Goal: Find specific page/section: Find specific page/section

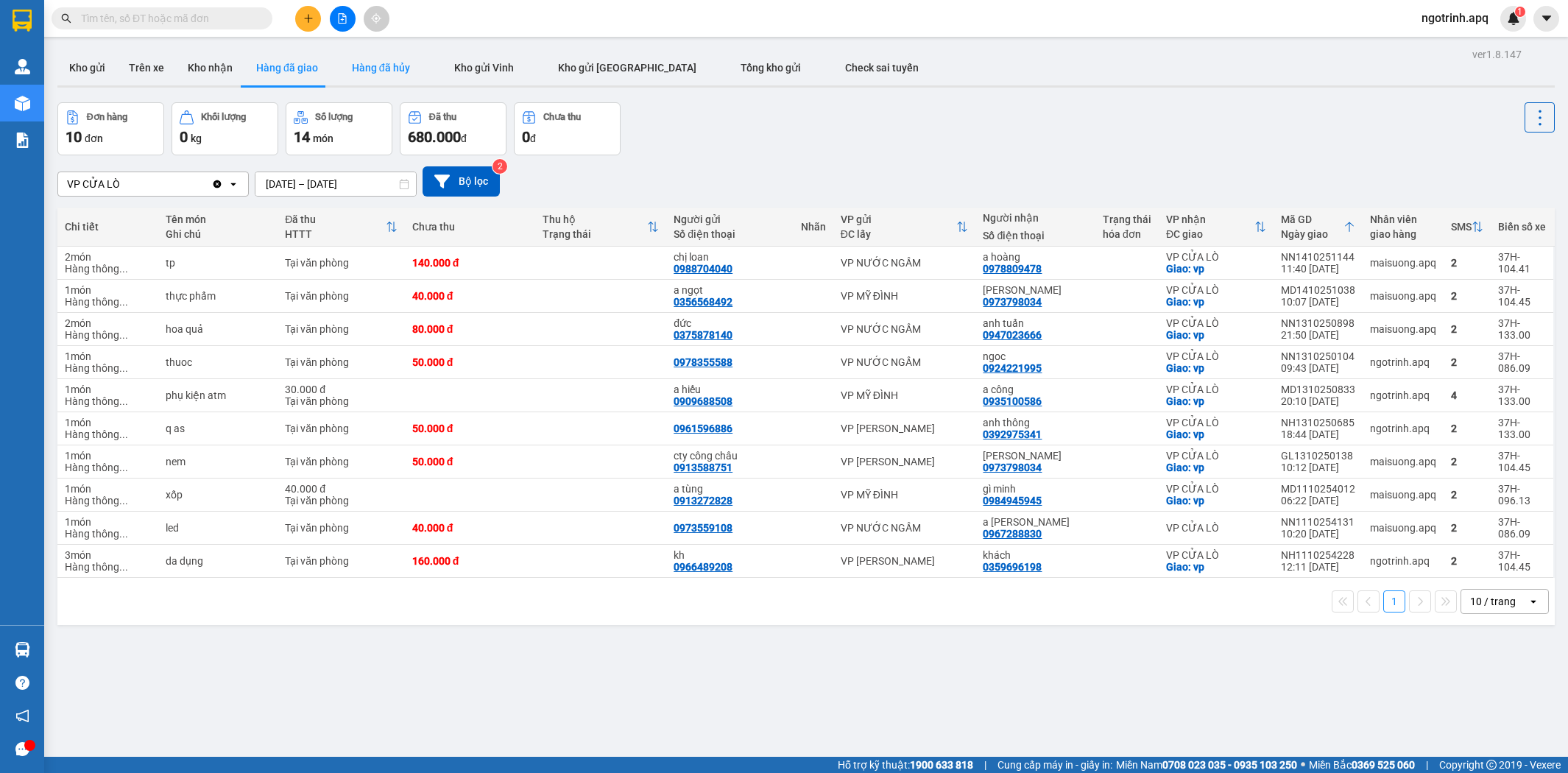
click at [324, 61] on button "Hàng đã giao" at bounding box center [287, 67] width 85 height 36
click at [330, 60] on button "Hàng đã hủy" at bounding box center [381, 67] width 102 height 36
click at [348, 57] on button "Hàng đã hủy" at bounding box center [381, 67] width 102 height 36
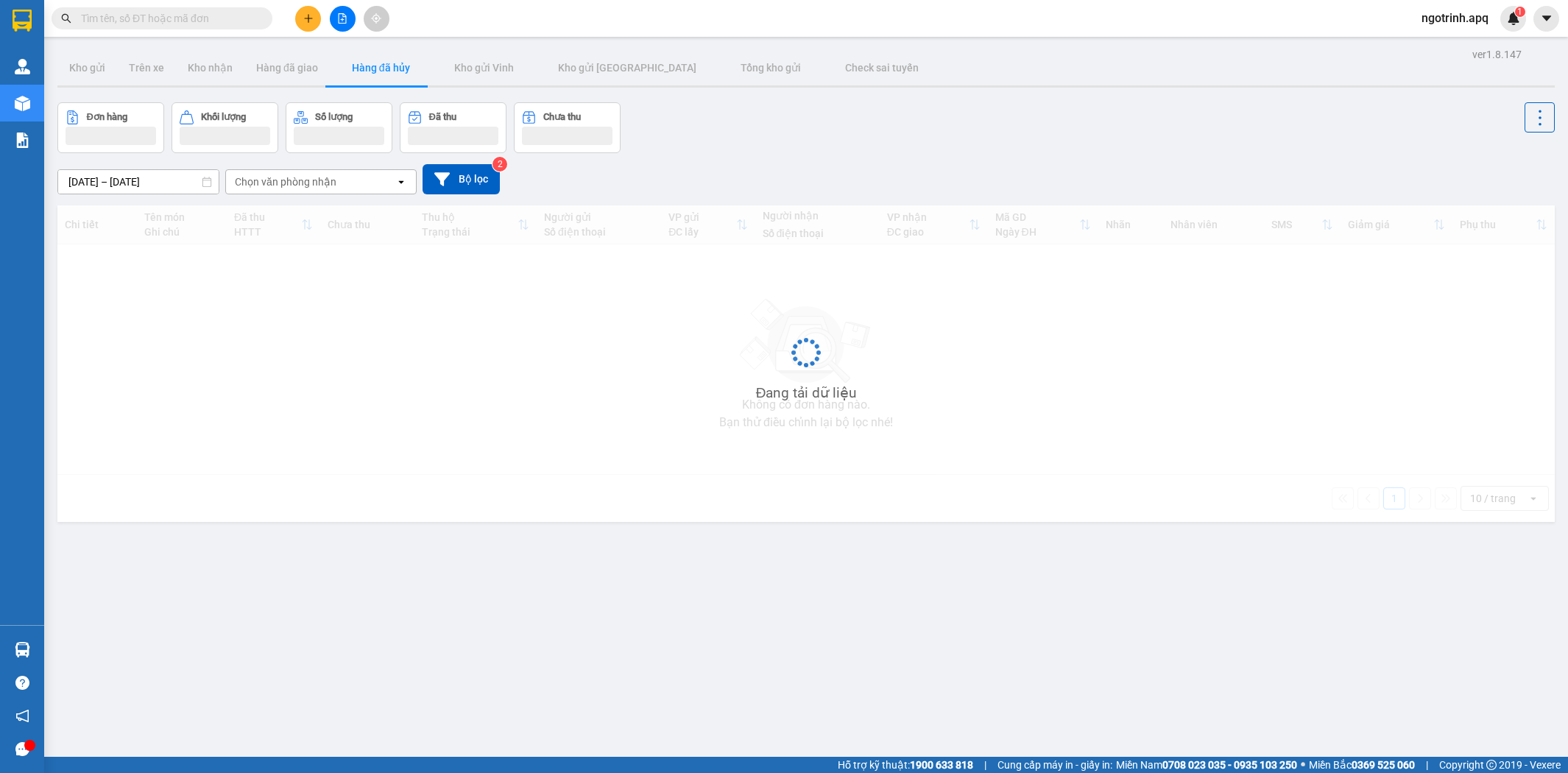
click at [362, 50] on button "Hàng đã hủy" at bounding box center [381, 67] width 102 height 36
click at [362, 49] on div "ver 1.8.147 Kho gửi Trên xe Kho nhận Hàng đã giao Hàng đã hủy Kho gửi Vinh Kho …" at bounding box center [806, 430] width 1509 height 773
click at [362, 48] on div "ver 1.8.147 Kho gửi Trên xe Kho nhận Hàng đã giao Hàng đã hủy Kho gửi Vinh Kho …" at bounding box center [806, 430] width 1509 height 773
click at [358, 45] on div "ver 1.8.147 Kho gửi Trên xe Kho nhận Hàng đã giao Hàng đã hủy Kho gửi Vinh Kho …" at bounding box center [806, 430] width 1509 height 773
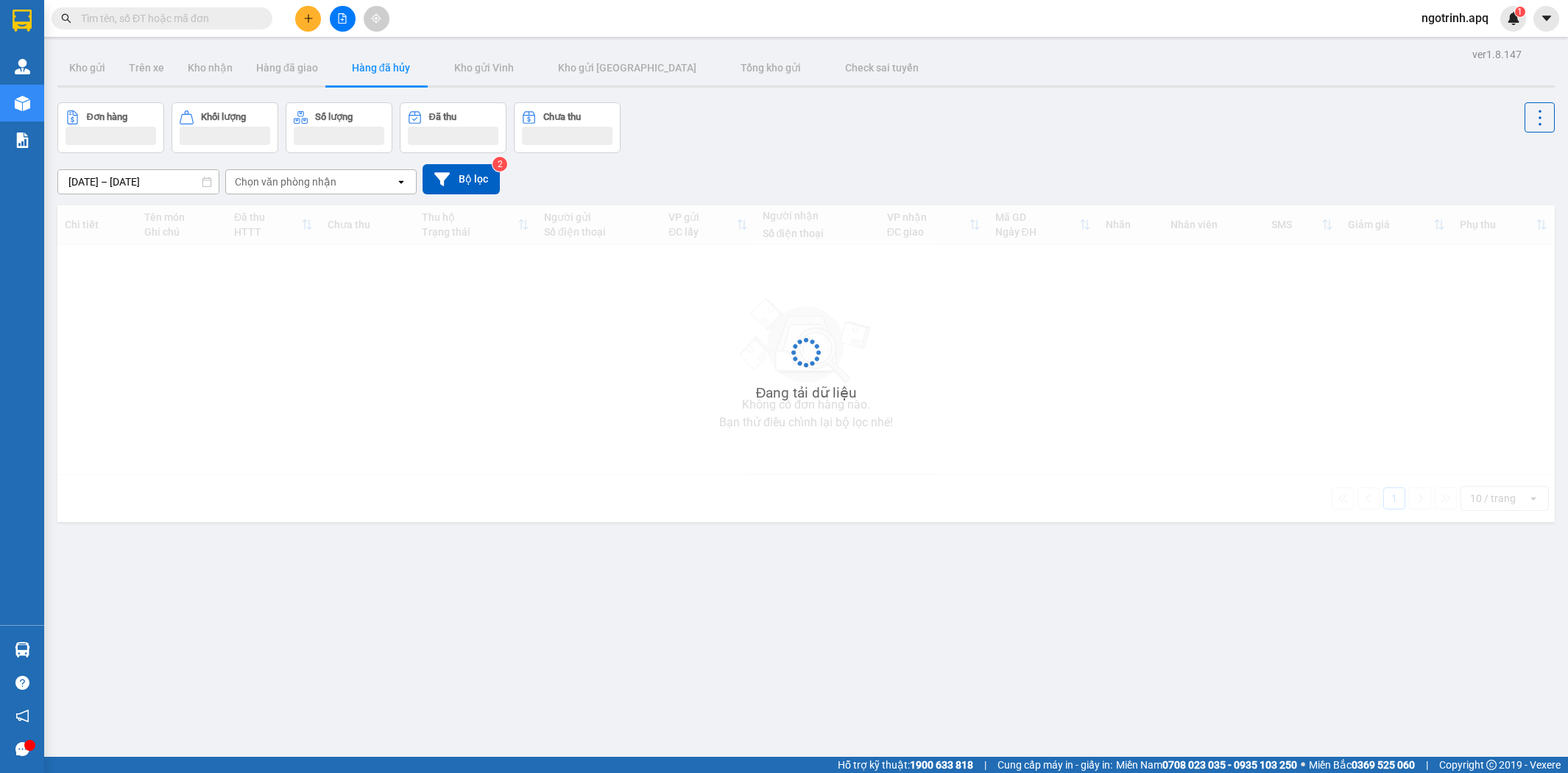
drag, startPoint x: 587, startPoint y: 403, endPoint x: 838, endPoint y: 407, distance: 251.0
click at [704, 417] on div "Đang tải dữ liệu" at bounding box center [806, 364] width 1497 height 317
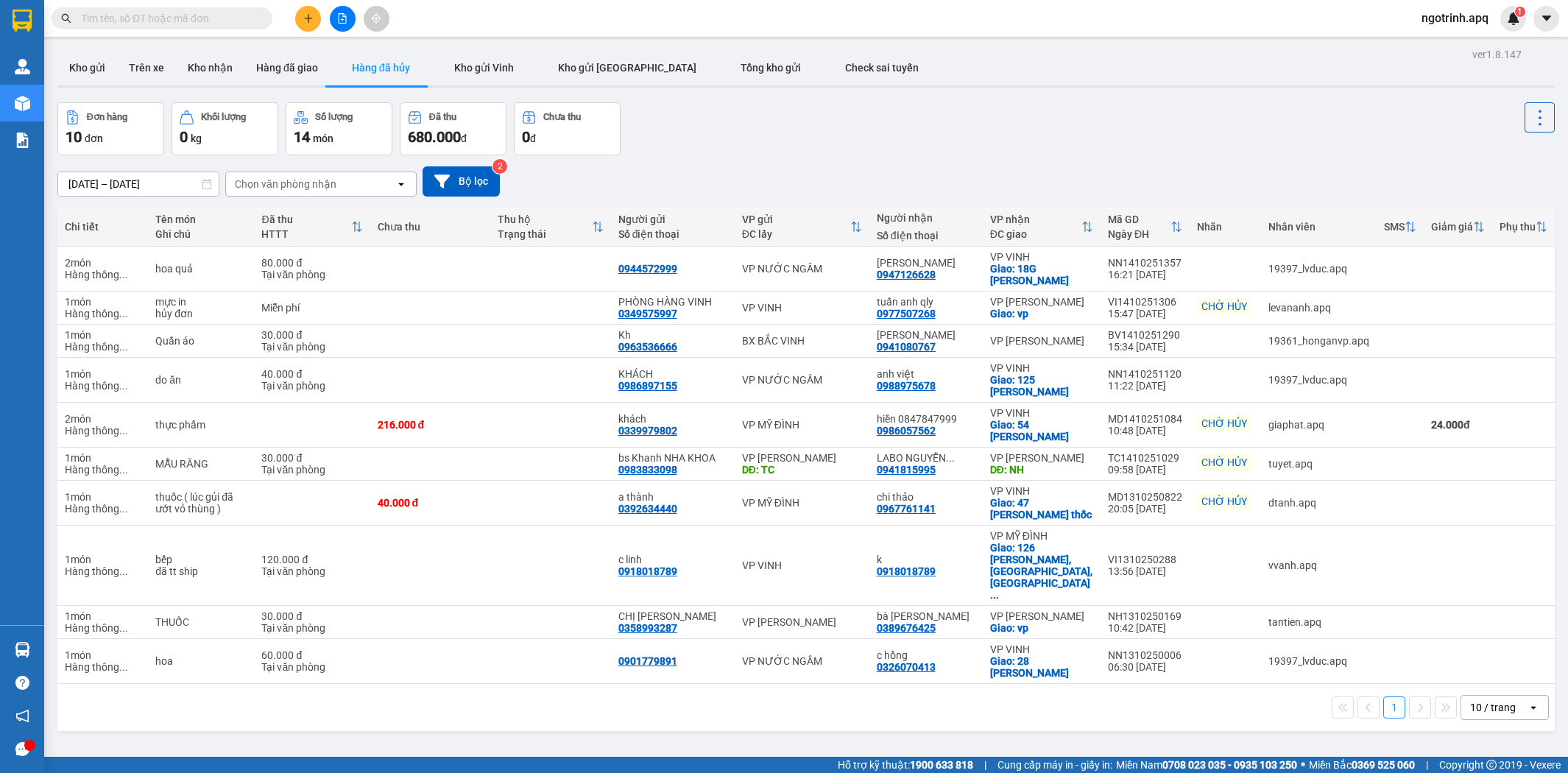
click at [302, 13] on button at bounding box center [308, 18] width 26 height 26
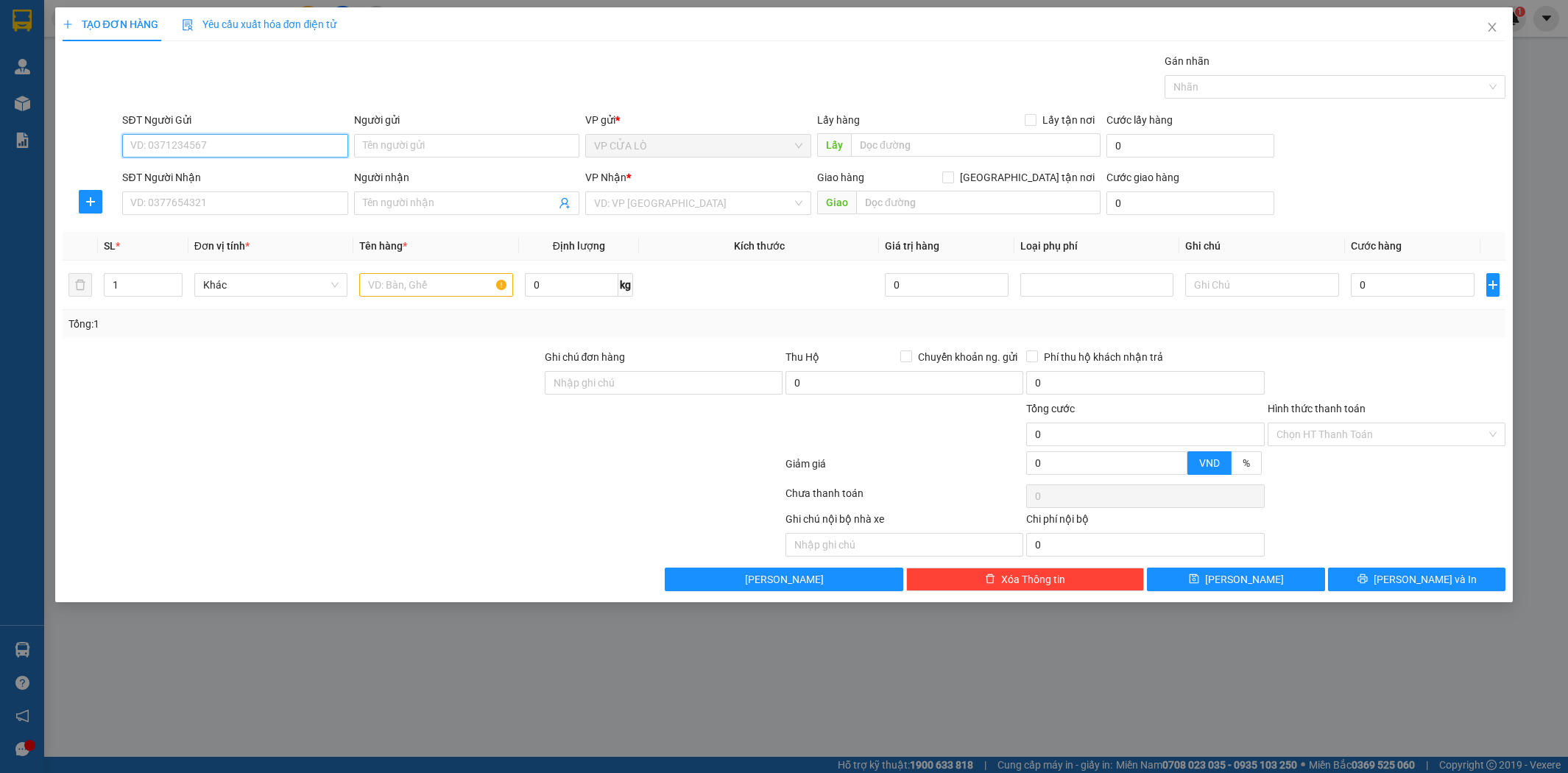
click at [180, 143] on input "SĐT Người Gửi" at bounding box center [235, 146] width 226 height 23
click at [1493, 22] on icon "close" at bounding box center [1493, 27] width 12 height 12
